Goal: Task Accomplishment & Management: Manage account settings

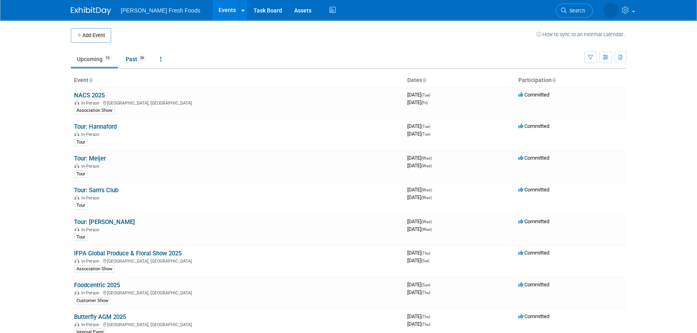
drag, startPoint x: 161, startPoint y: 252, endPoint x: 346, endPoint y: 278, distance: 186.9
click at [161, 252] on link "IFPA Global Produce & Floral Show 2025" at bounding box center [127, 253] width 107 height 7
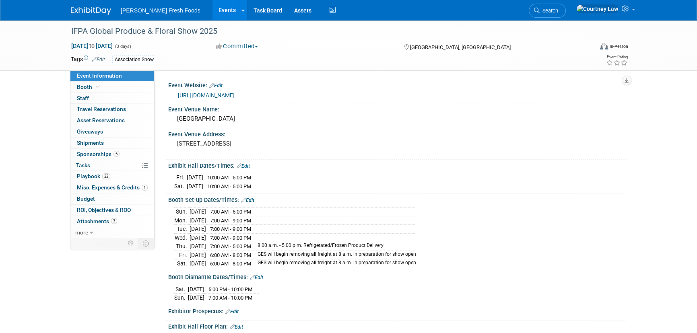
click at [81, 18] on div "[PERSON_NAME] Fresh Foods Events Add Event Bulk Upload Events Shareable Event B…" at bounding box center [348, 10] width 555 height 20
click at [88, 10] on img at bounding box center [91, 11] width 40 height 8
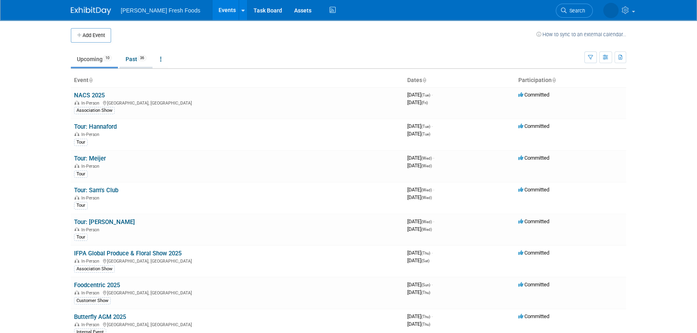
click at [138, 56] on link "Past 36" at bounding box center [135, 58] width 33 height 15
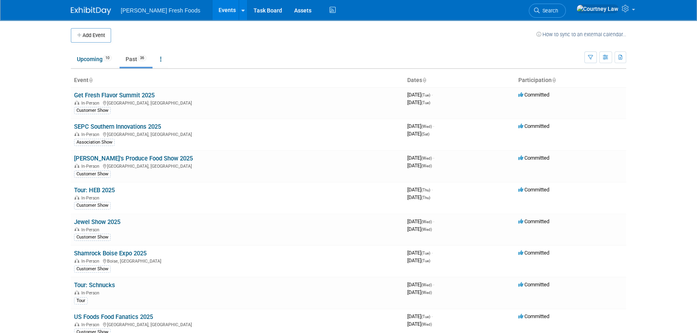
click at [94, 50] on td "Upcoming 10 Past 36 All Events 46 Past and Upcoming Grouped Annually Events gro…" at bounding box center [327, 56] width 513 height 26
click at [95, 58] on link "Upcoming 10" at bounding box center [94, 58] width 47 height 15
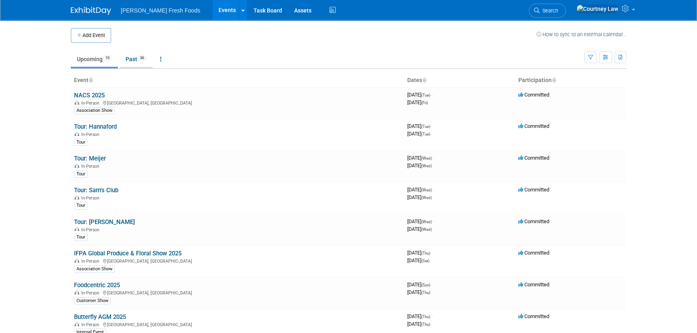
click at [132, 54] on link "Past 36" at bounding box center [135, 58] width 33 height 15
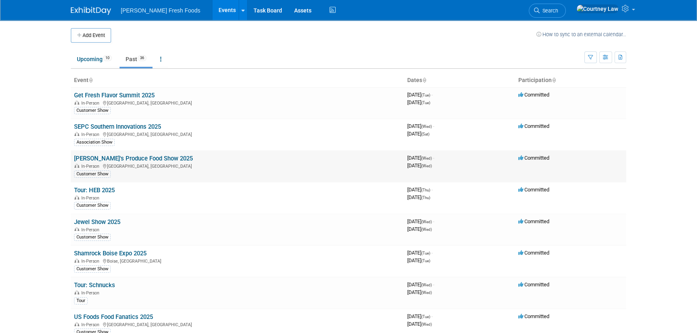
click at [143, 153] on td "Charlie's Produce Food Show 2025 In-Person Portland, OR Customer Show" at bounding box center [237, 166] width 333 height 32
click at [142, 157] on link "Charlie's Produce Food Show 2025" at bounding box center [133, 158] width 119 height 7
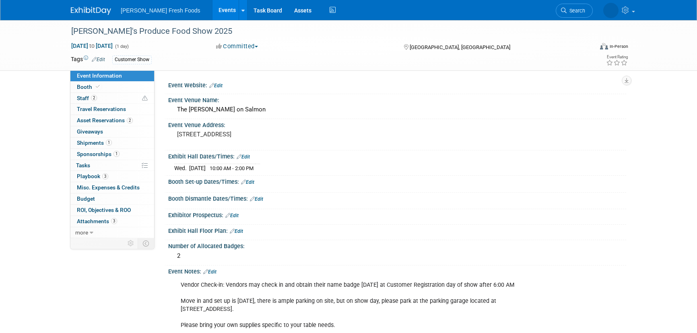
select select "Advanced Warehouse"
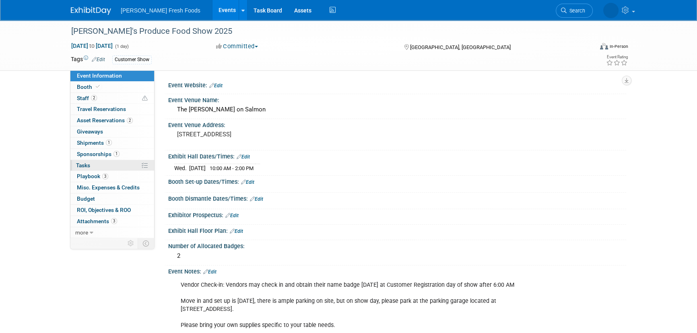
click at [91, 167] on link "0% Tasks 0%" at bounding box center [112, 165] width 84 height 11
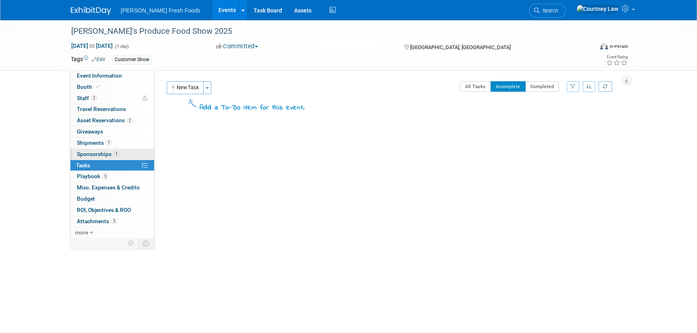
click at [94, 157] on span "Sponsorships 1" at bounding box center [98, 154] width 43 height 6
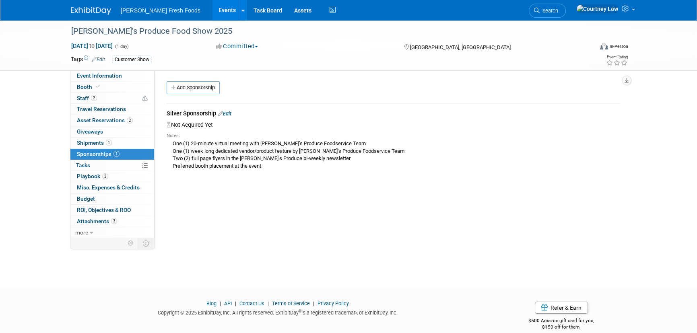
click at [261, 238] on div "Charlie's Produce Food Show 2025 Sep 10, 2025 to Sep 10, 2025 (1 day) Sep 10, 2…" at bounding box center [348, 146] width 697 height 253
click at [84, 136] on link "0 Giveaways 0" at bounding box center [112, 131] width 84 height 11
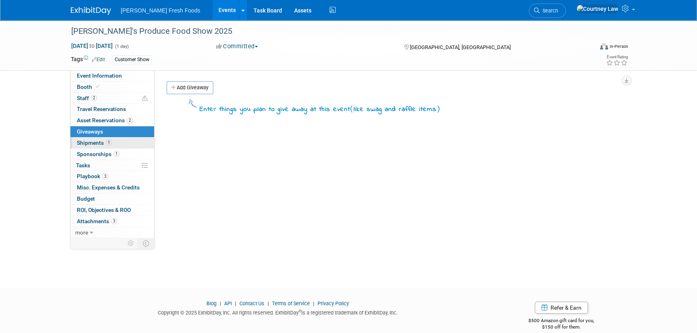
click at [84, 140] on span "Shipments 1" at bounding box center [94, 143] width 35 height 6
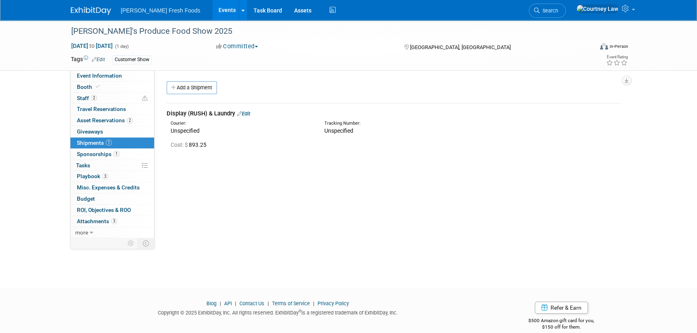
click at [249, 114] on link "Edit" at bounding box center [243, 114] width 13 height 6
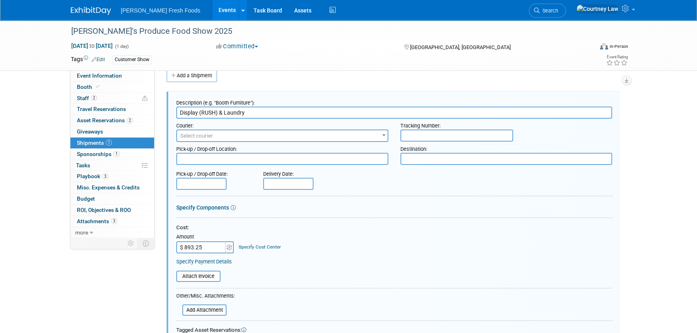
click at [212, 246] on input "$ 893.25" at bounding box center [201, 247] width 50 height 12
click at [185, 238] on div "Amount" at bounding box center [205, 237] width 58 height 8
click at [192, 250] on input "$ 893.25" at bounding box center [201, 247] width 50 height 12
type input "$ 1,207.35"
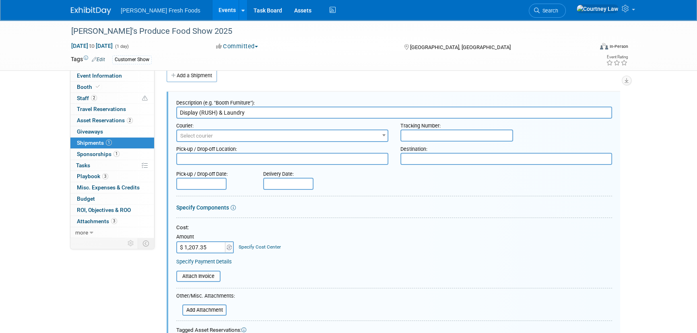
click at [314, 232] on div "Cost: Amount $ 1,207.35 Specify Cost Center Cost Center -- Not Specified --" at bounding box center [394, 238] width 436 height 29
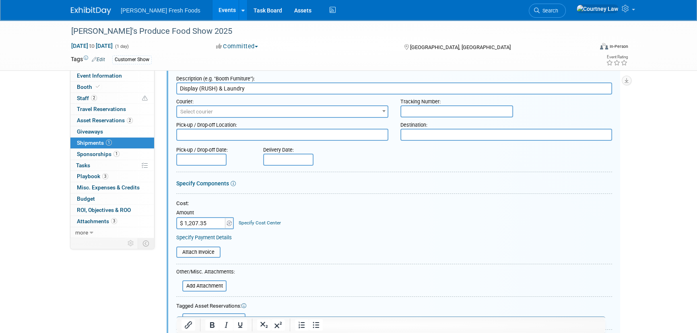
scroll to position [203, 0]
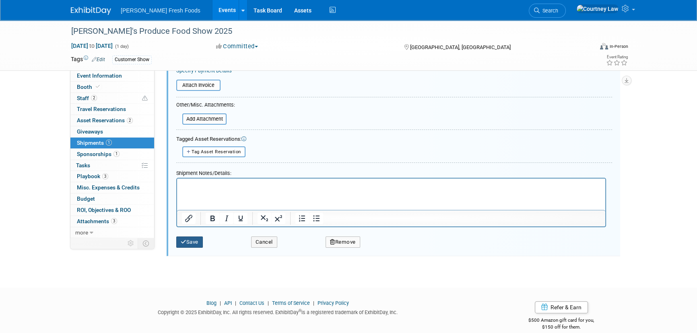
click at [194, 237] on button "Save" at bounding box center [189, 242] width 27 height 11
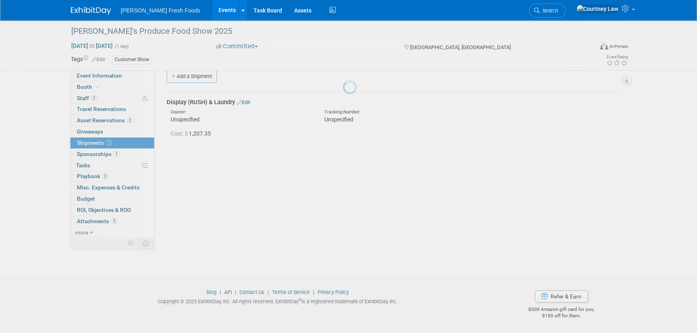
scroll to position [11, 0]
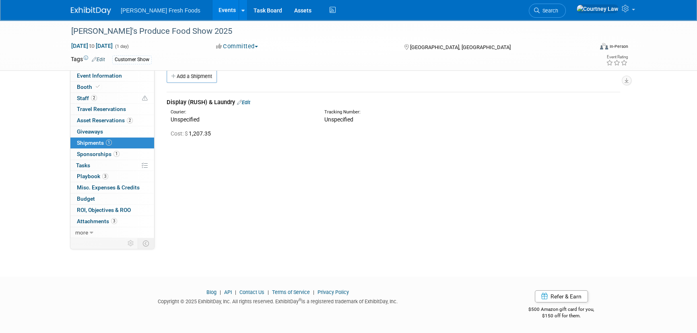
click at [90, 7] on img at bounding box center [91, 11] width 40 height 8
